Goal: Task Accomplishment & Management: Manage account settings

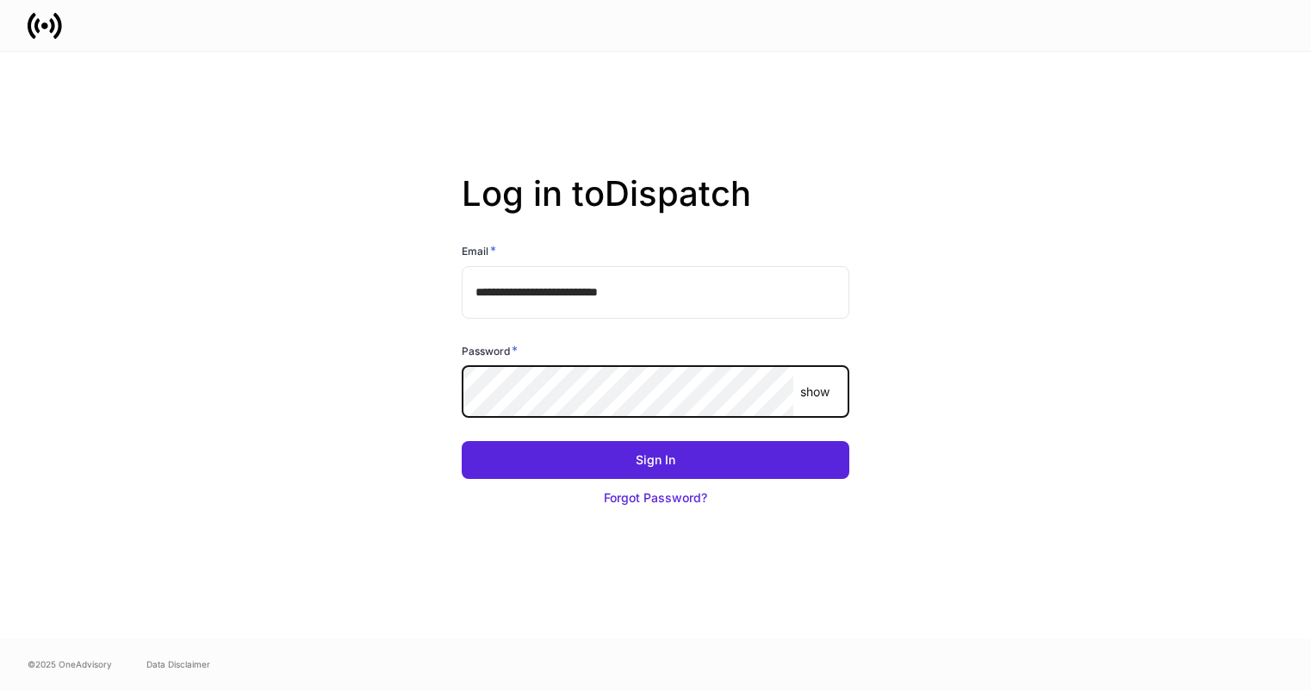
click at [0, 689] on com-1password-button at bounding box center [0, 690] width 0 height 0
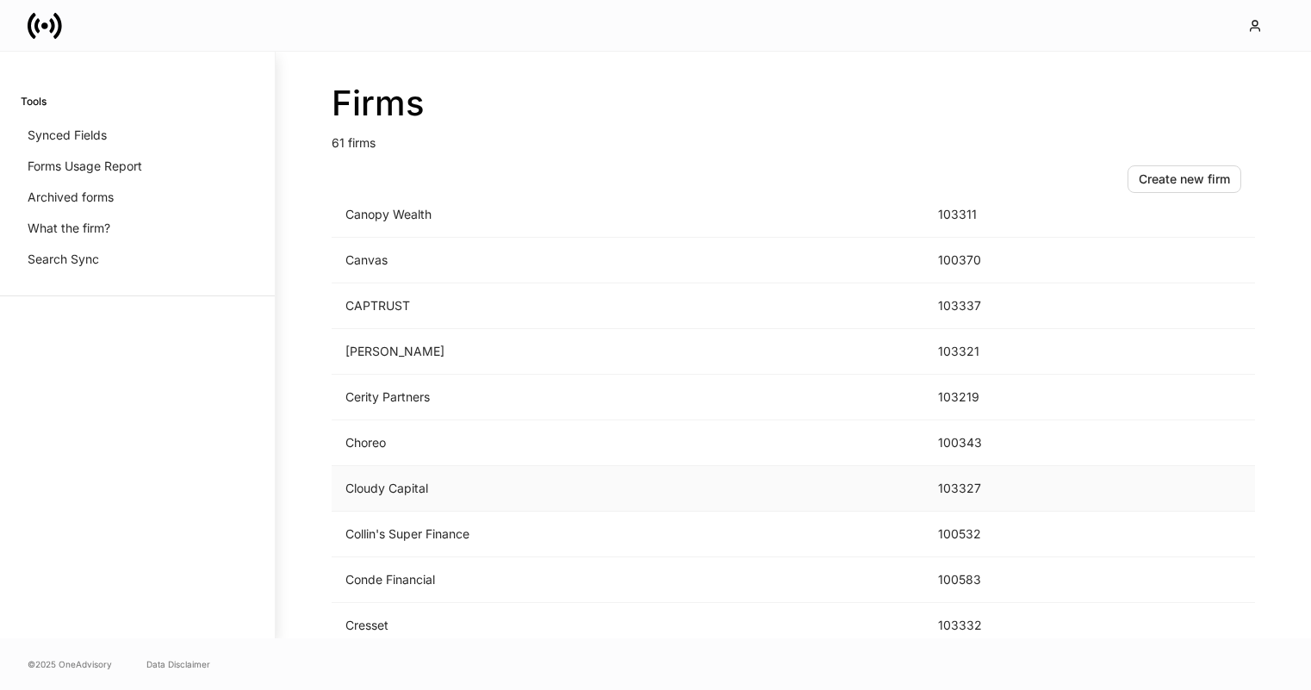
scroll to position [692, 0]
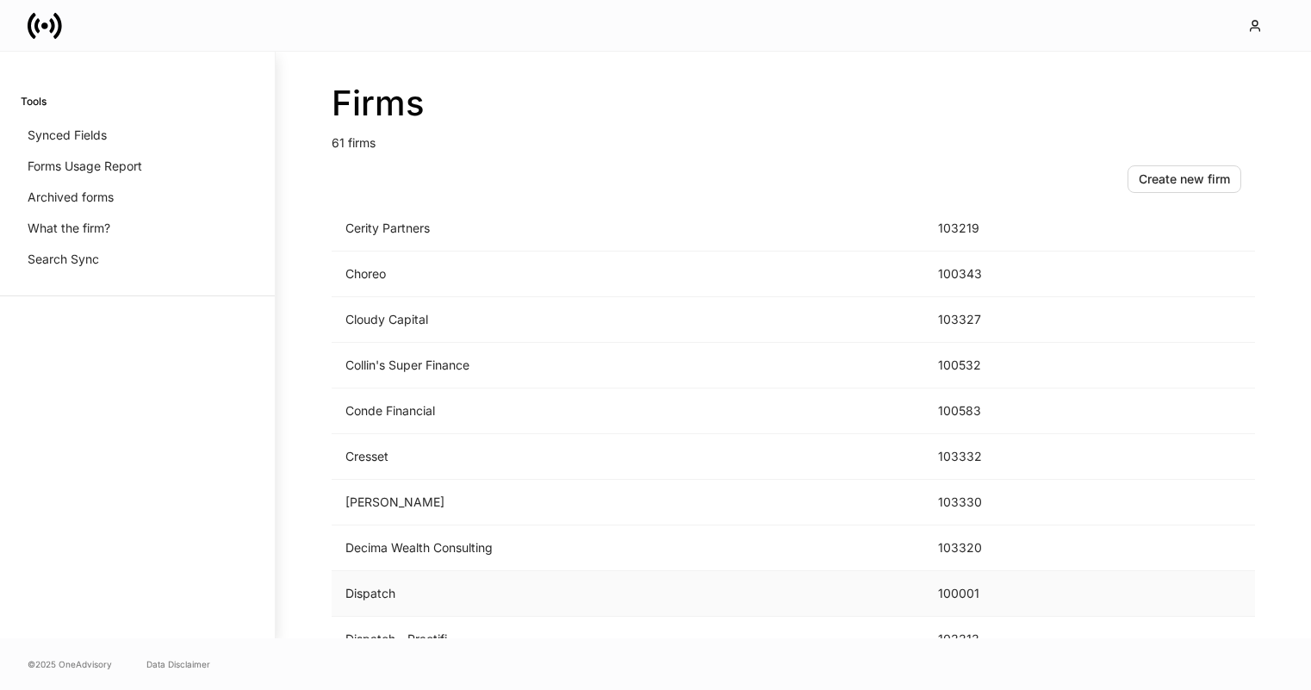
click at [598, 599] on td "Dispatch" at bounding box center [628, 594] width 593 height 46
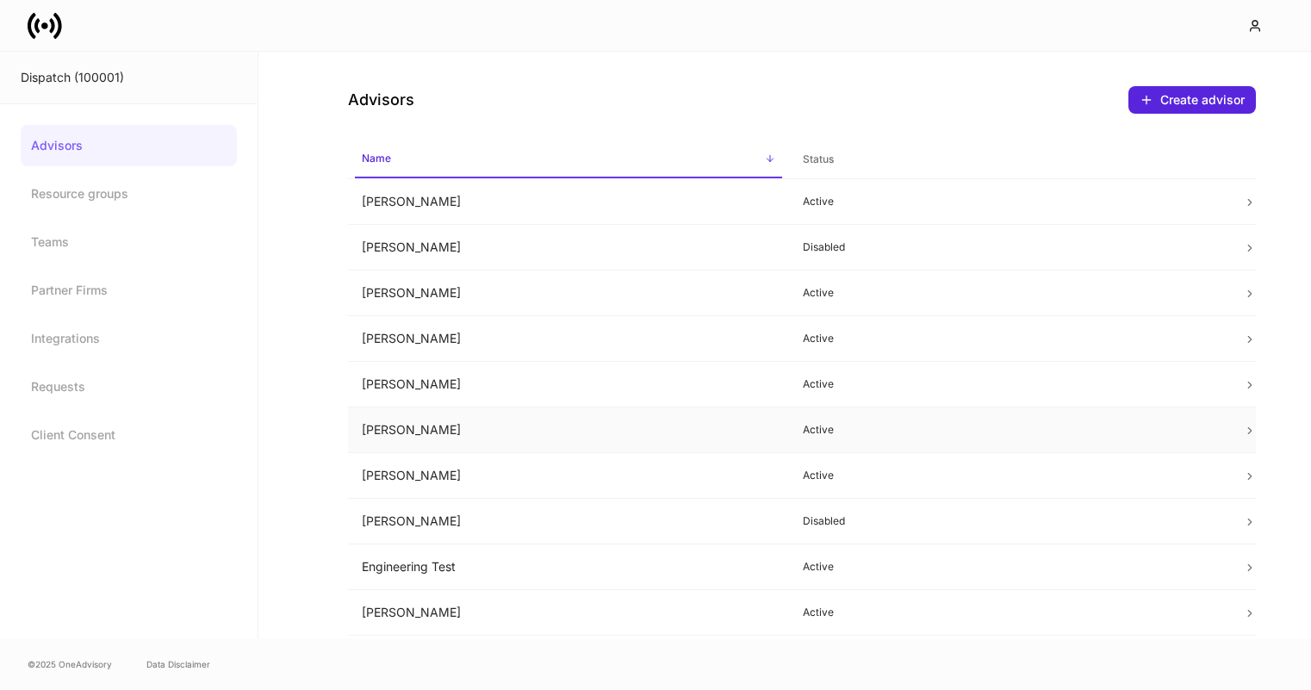
click at [663, 418] on td "Courtney Webb" at bounding box center [568, 430] width 441 height 46
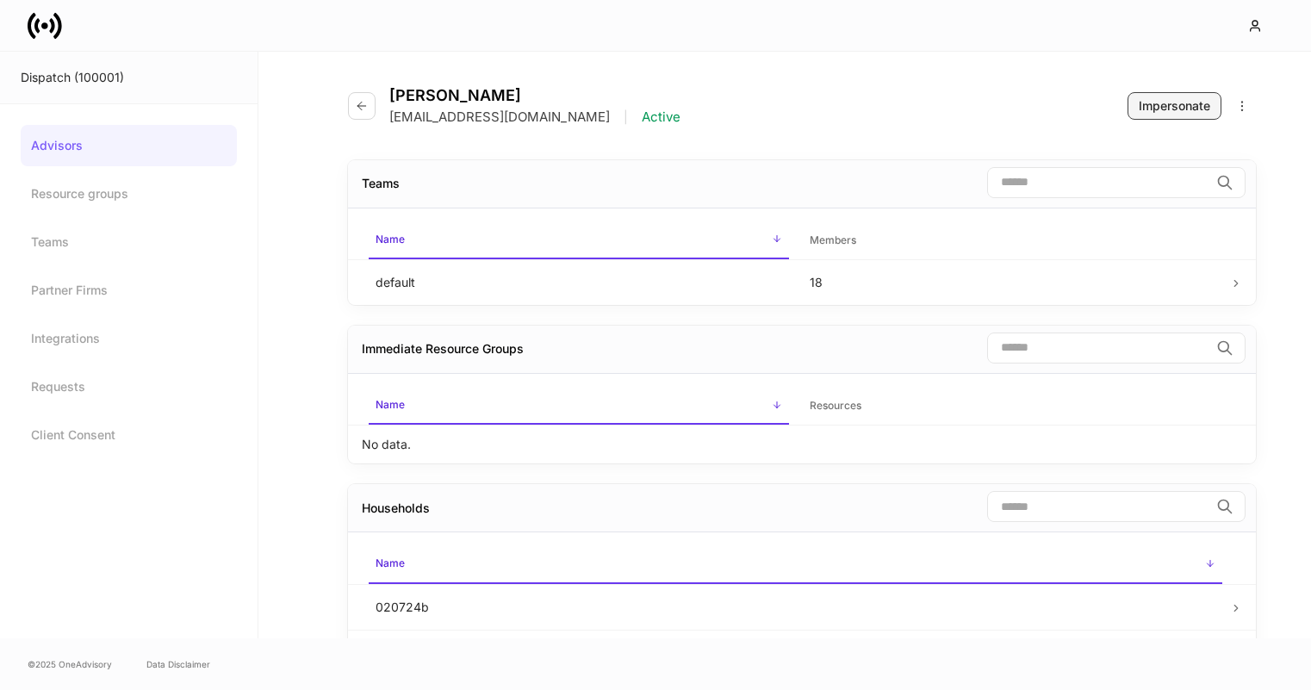
click at [1161, 100] on div "Impersonate" at bounding box center [1174, 105] width 71 height 17
